Goal: Task Accomplishment & Management: Manage account settings

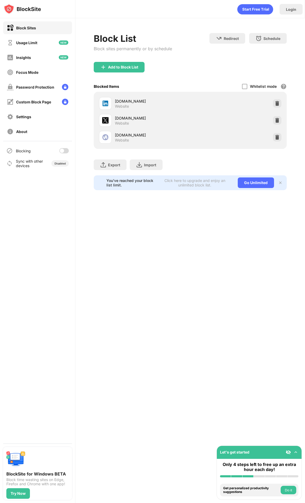
click at [64, 150] on div at bounding box center [64, 150] width 10 height 5
